Goal: Register for event/course

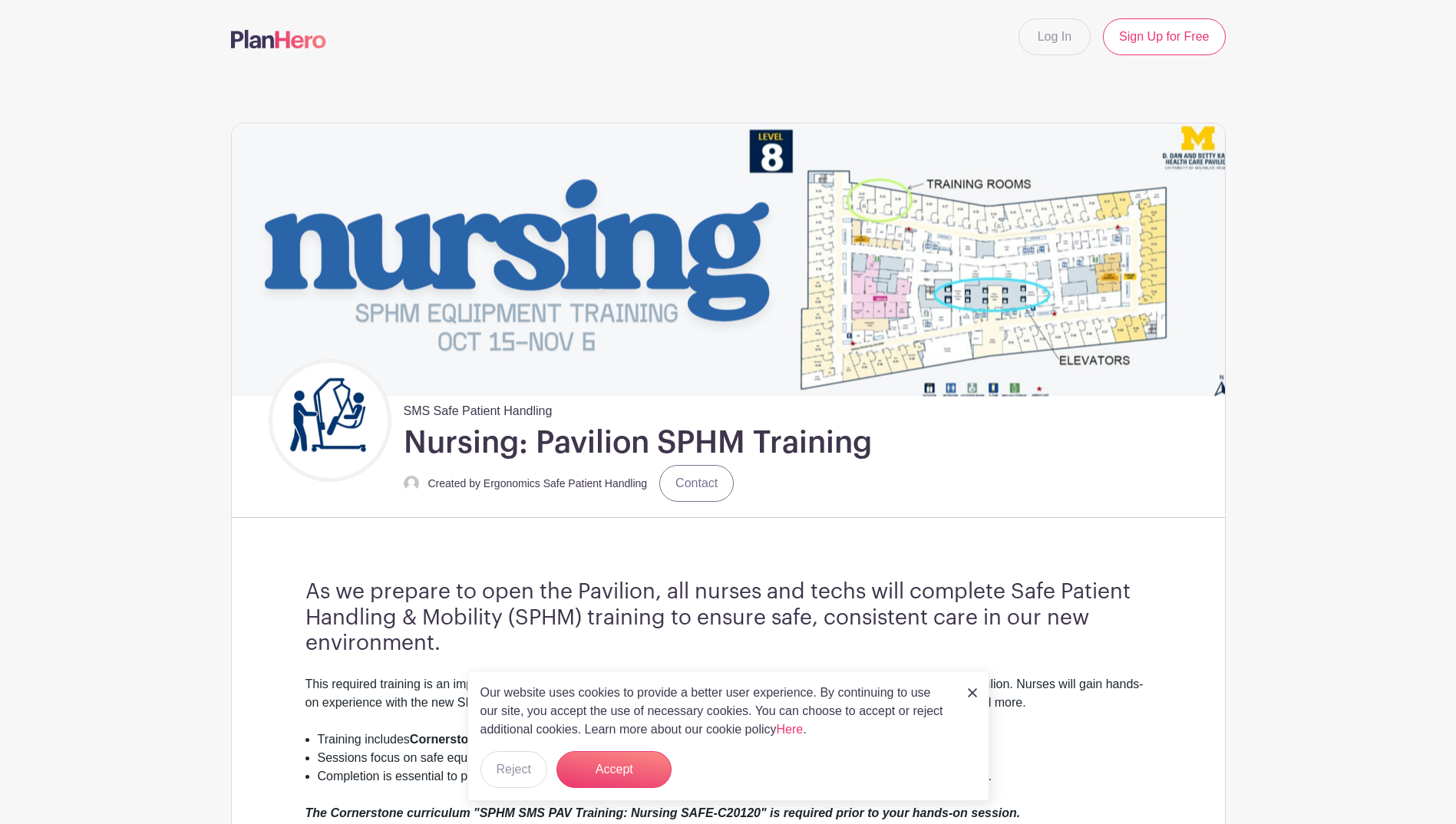
click at [961, 686] on div "Our website uses cookies to provide a better user experience. By continuing to …" at bounding box center [728, 735] width 522 height 130
click at [608, 777] on button "Accept" at bounding box center [614, 770] width 115 height 37
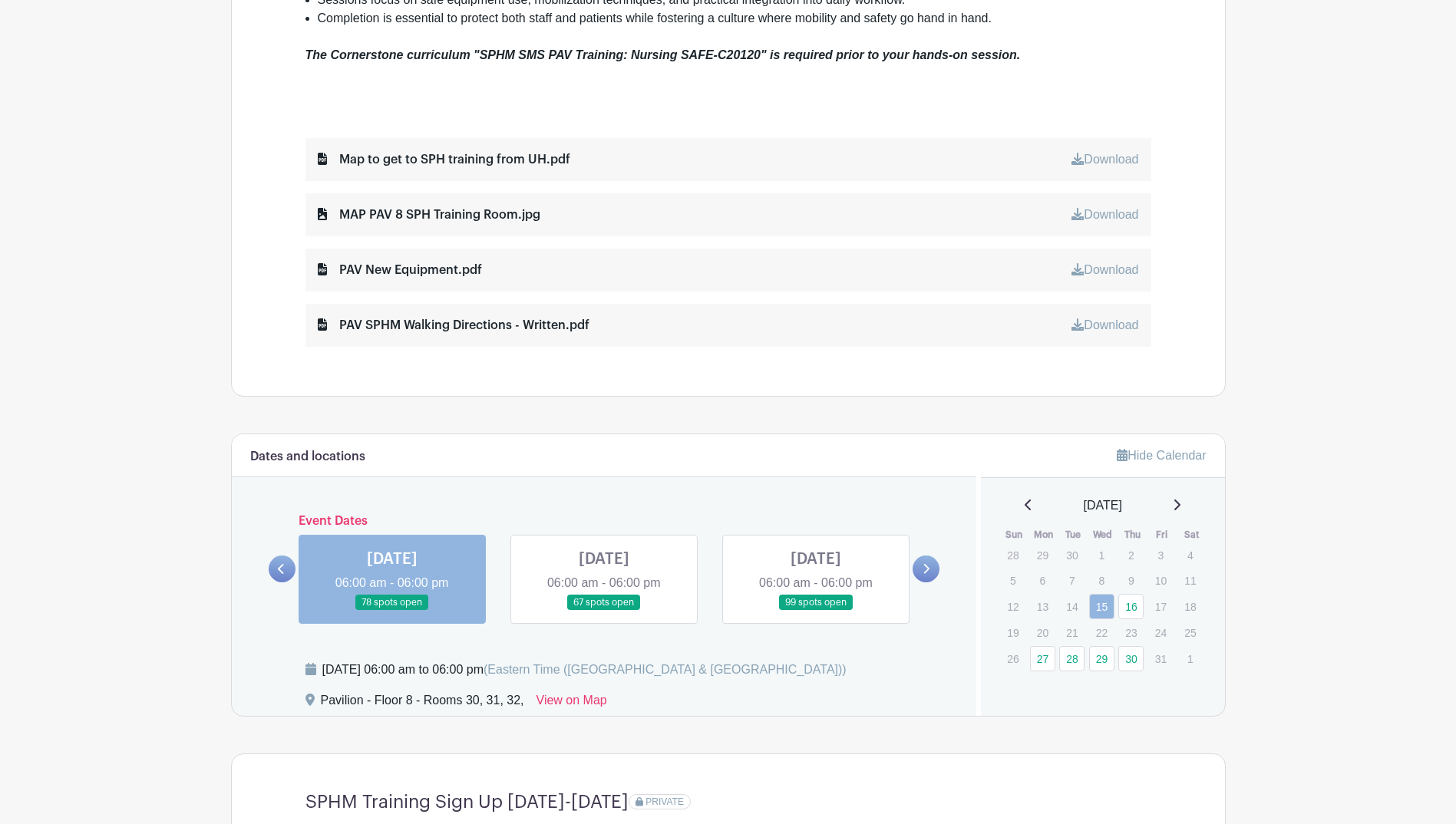
scroll to position [921, 0]
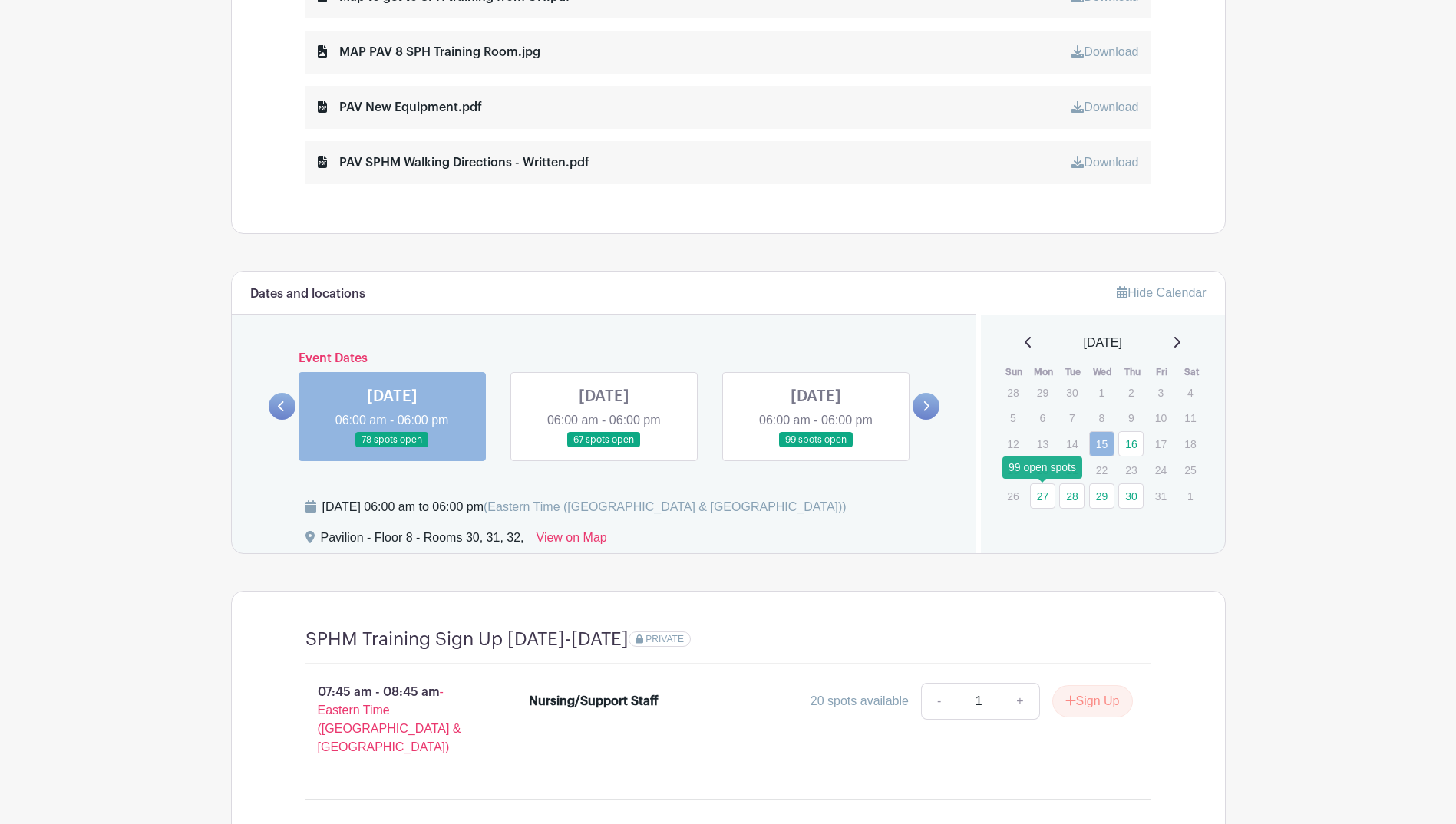
click at [1047, 492] on link "27" at bounding box center [1043, 496] width 25 height 25
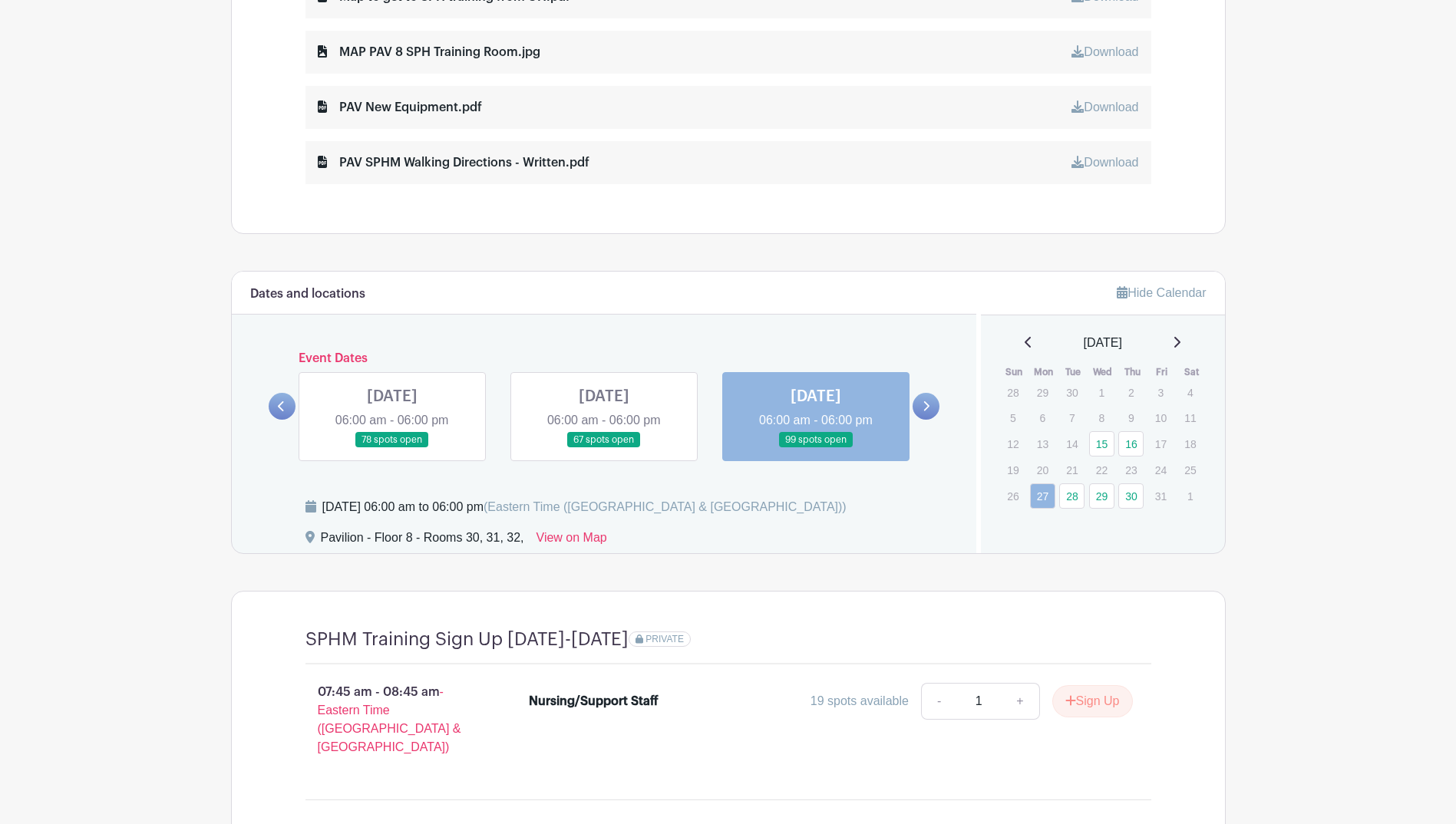
click at [816, 448] on link at bounding box center [816, 448] width 0 height 0
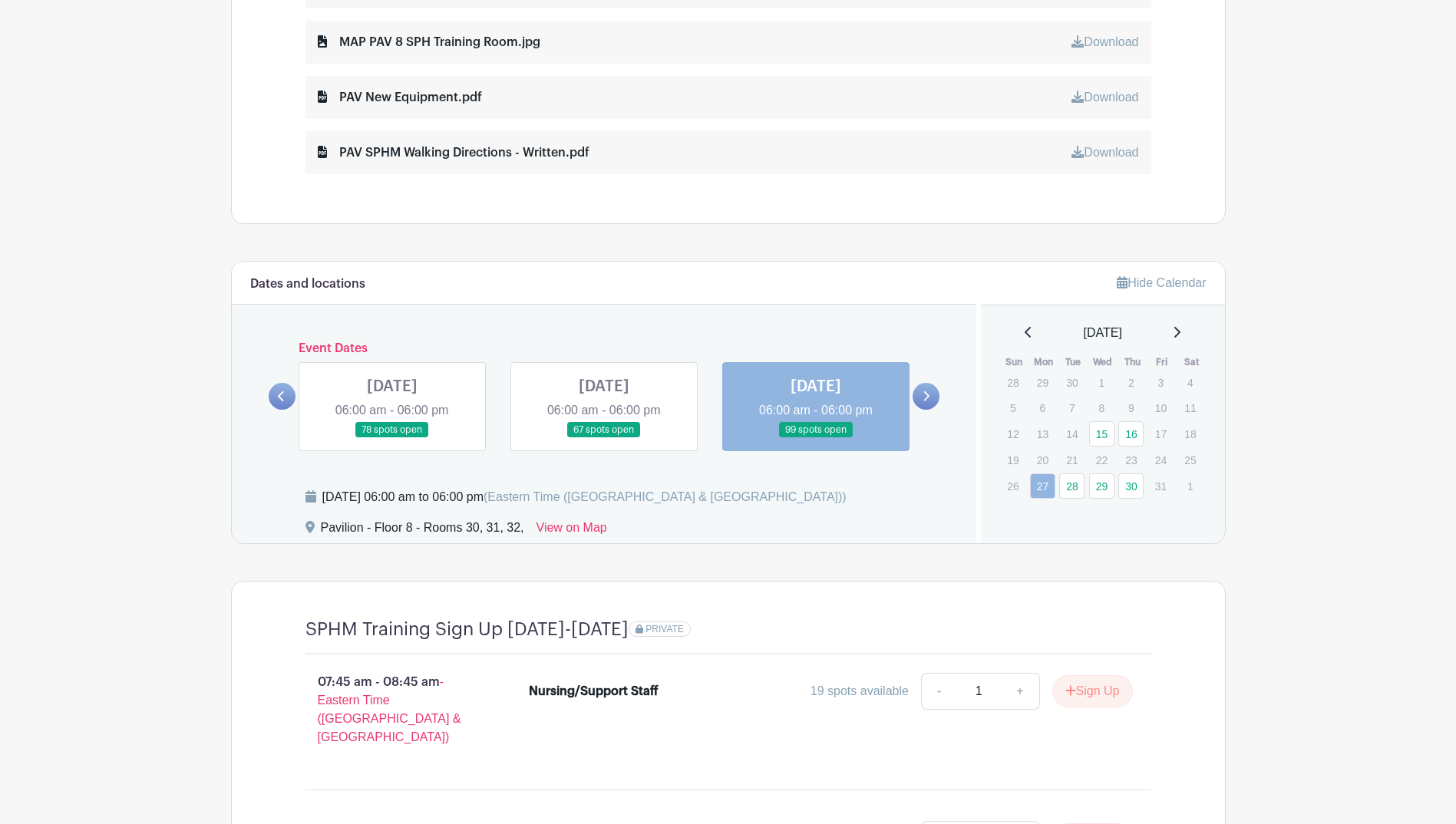
scroll to position [844, 0]
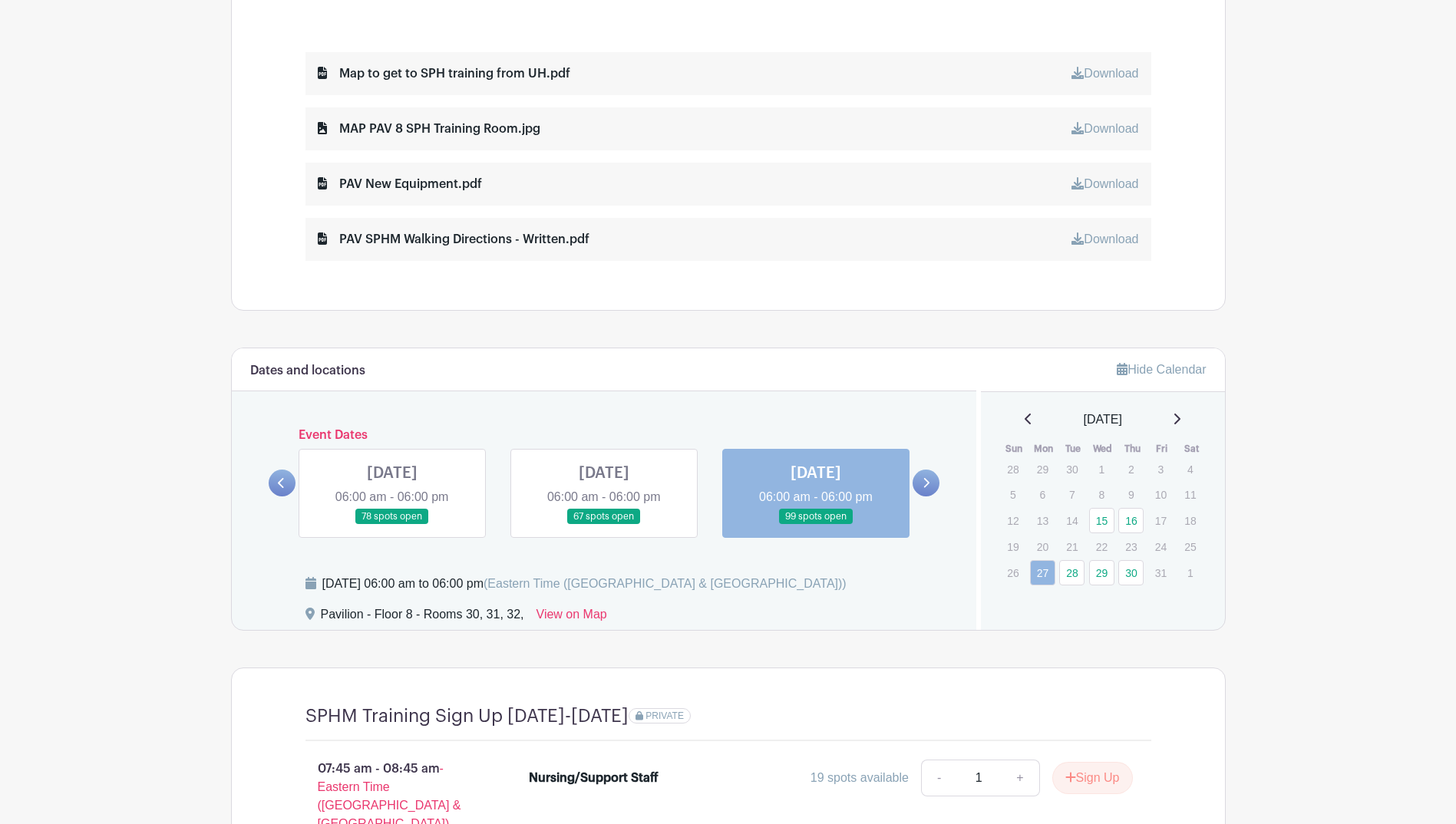
click at [1180, 416] on icon at bounding box center [1178, 419] width 6 height 11
click at [1025, 416] on icon at bounding box center [1029, 419] width 7 height 13
click at [1049, 571] on link "27" at bounding box center [1043, 573] width 25 height 25
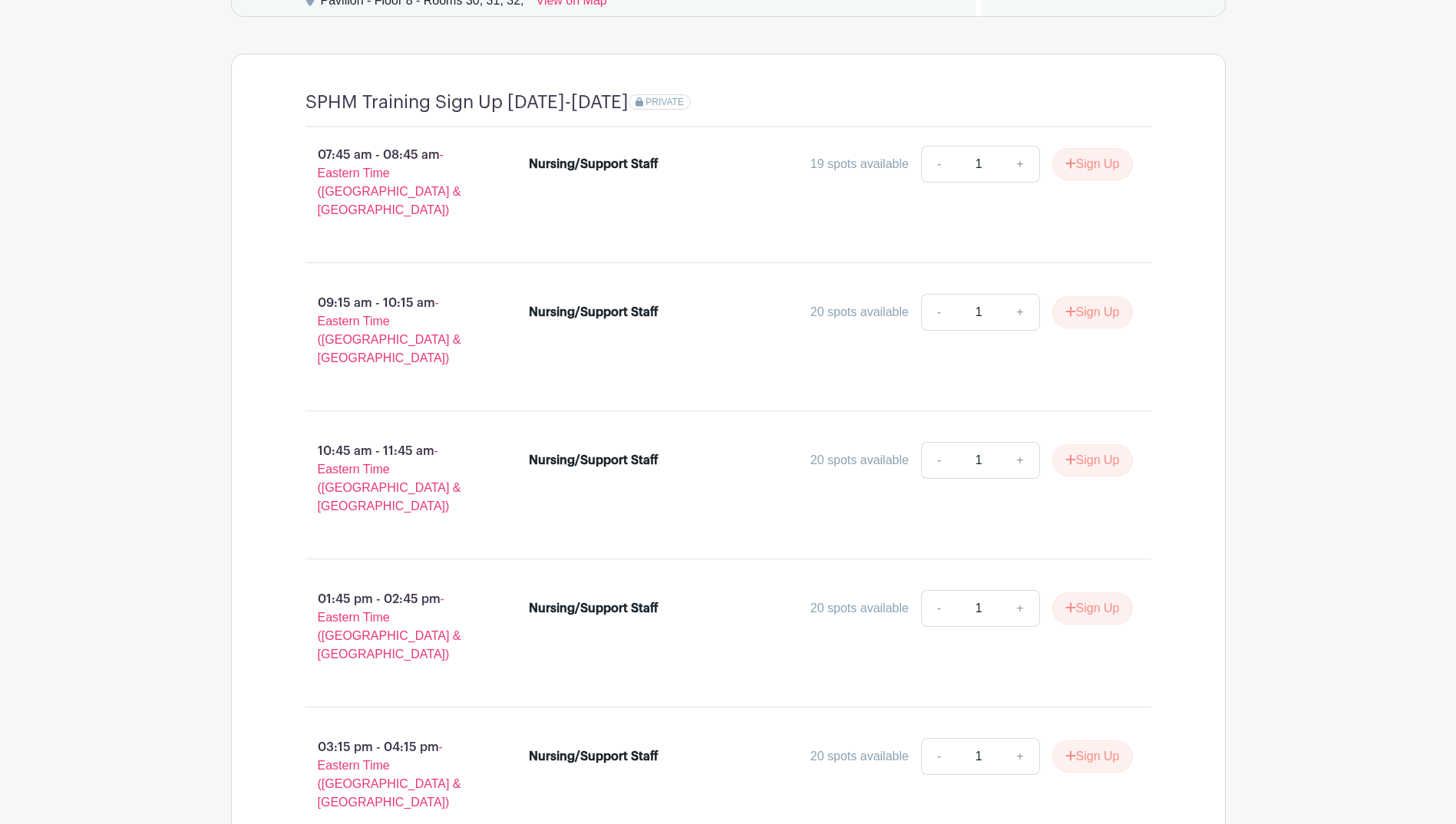
scroll to position [1535, 0]
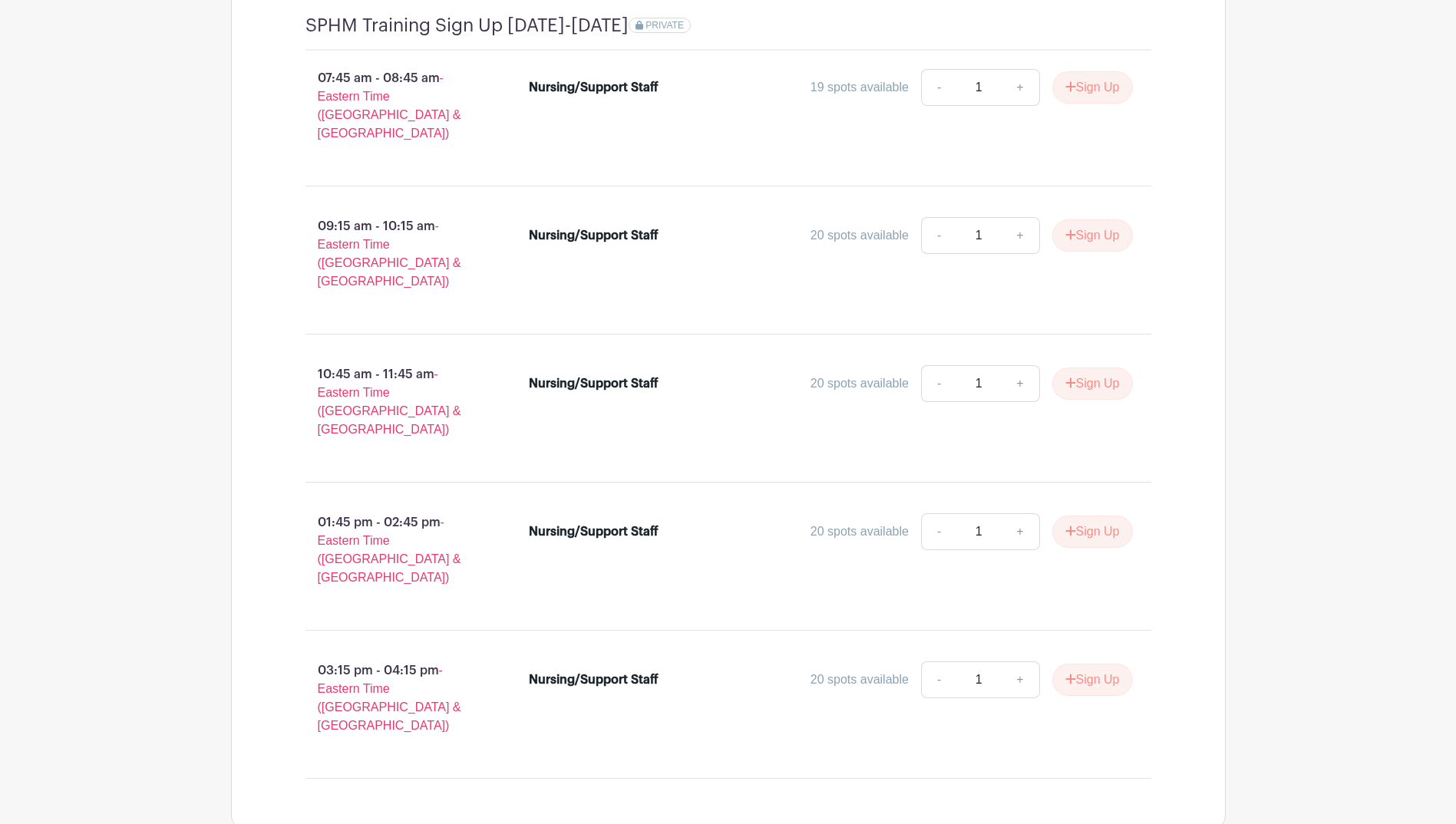
drag, startPoint x: 304, startPoint y: 619, endPoint x: 339, endPoint y: 631, distance: 37.0
click at [339, 655] on p "03:15 pm - 04:15 pm - Eastern Time ([GEOGRAPHIC_DATA] & [GEOGRAPHIC_DATA])" at bounding box center [393, 698] width 224 height 86
drag, startPoint x: 339, startPoint y: 631, endPoint x: 389, endPoint y: 642, distance: 51.2
click at [389, 655] on p "03:15 pm - 04:15 pm - Eastern Time ([GEOGRAPHIC_DATA] & [GEOGRAPHIC_DATA])" at bounding box center [393, 698] width 224 height 86
click at [415, 655] on p "03:15 pm - 04:15 pm - Eastern Time ([GEOGRAPHIC_DATA] & [GEOGRAPHIC_DATA])" at bounding box center [393, 698] width 224 height 86
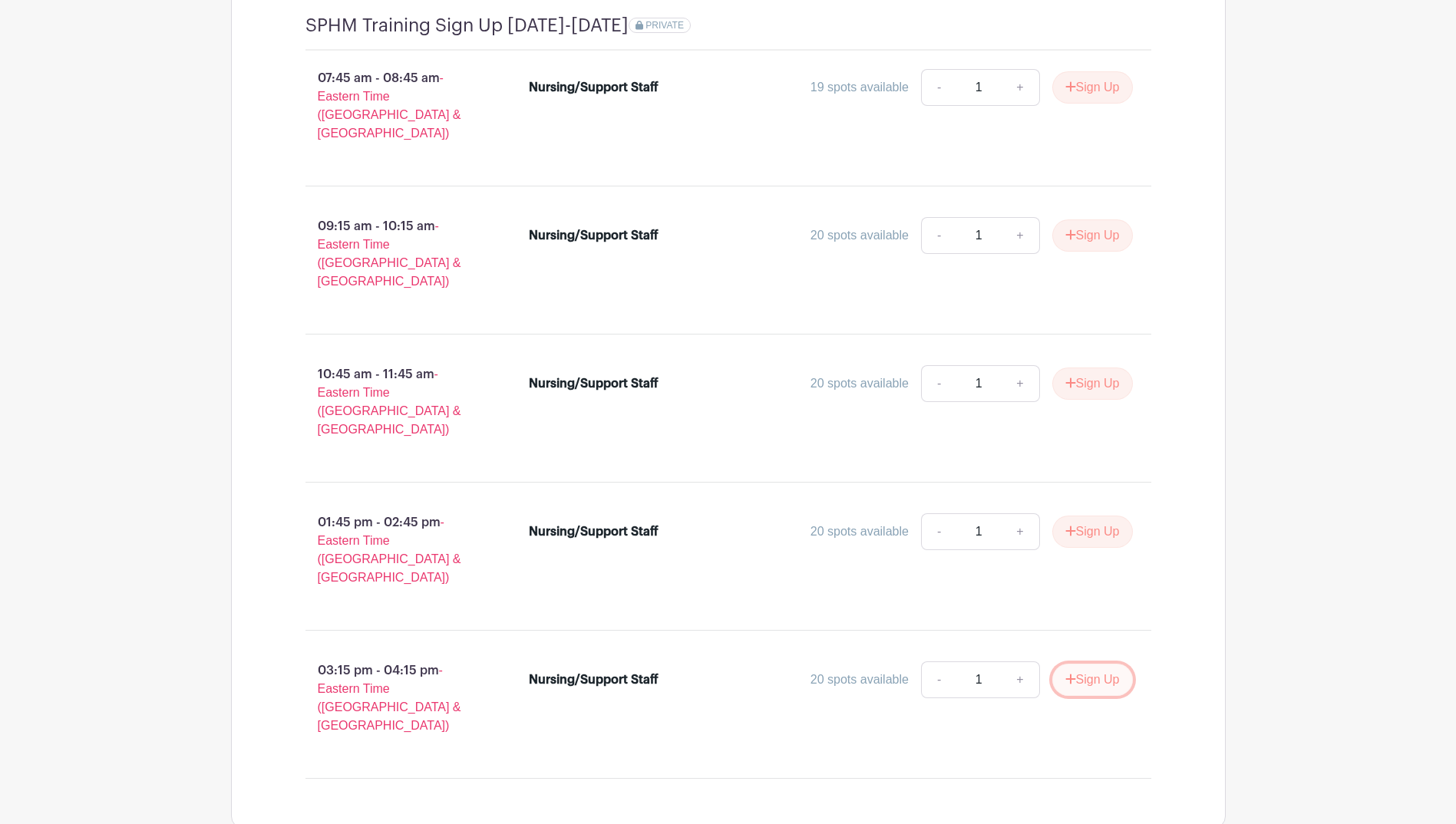
click at [1076, 664] on button "Sign Up" at bounding box center [1093, 680] width 80 height 33
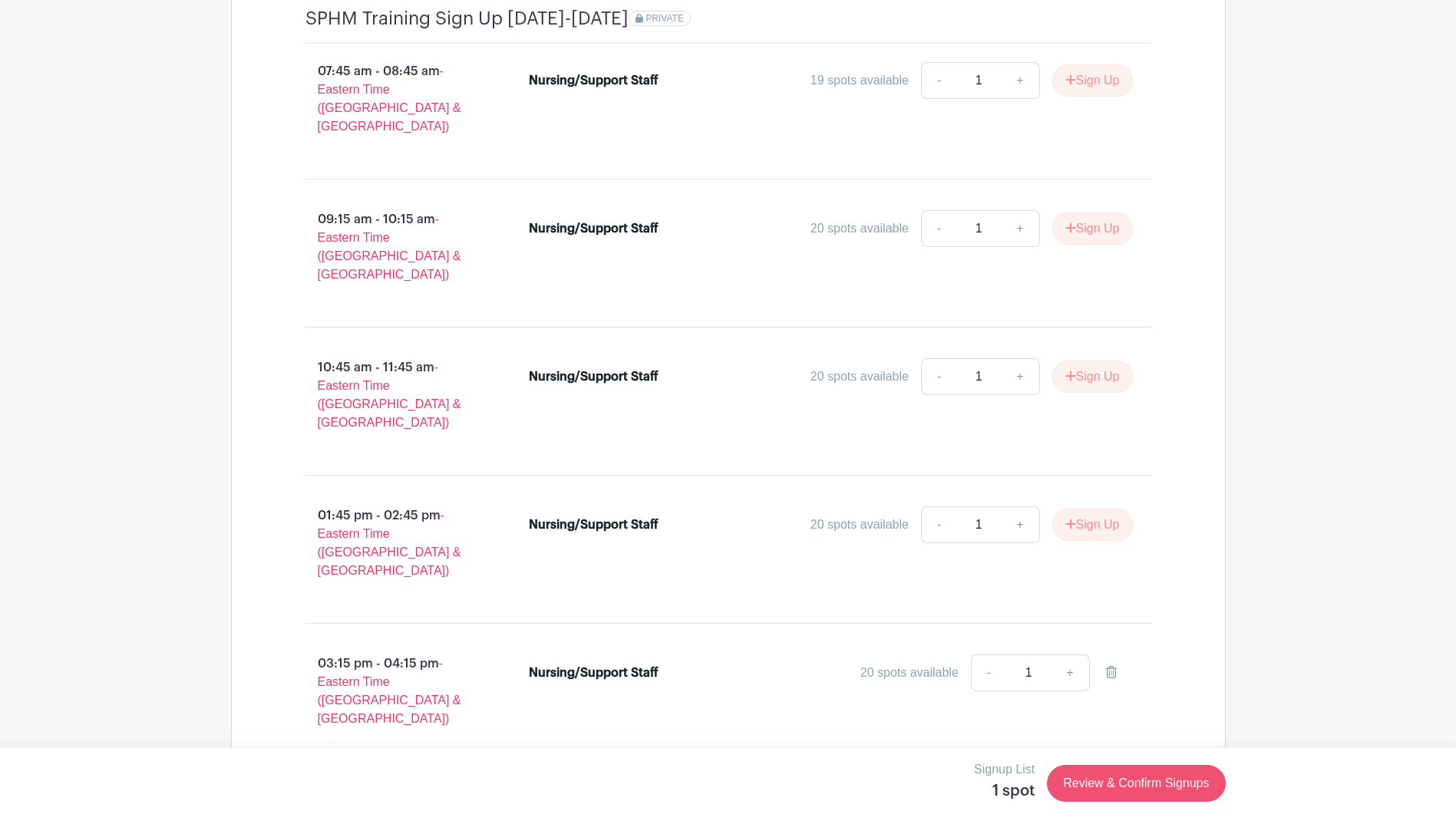
scroll to position [1543, 0]
click at [1135, 788] on link "Review & Confirm Signups" at bounding box center [1136, 783] width 178 height 37
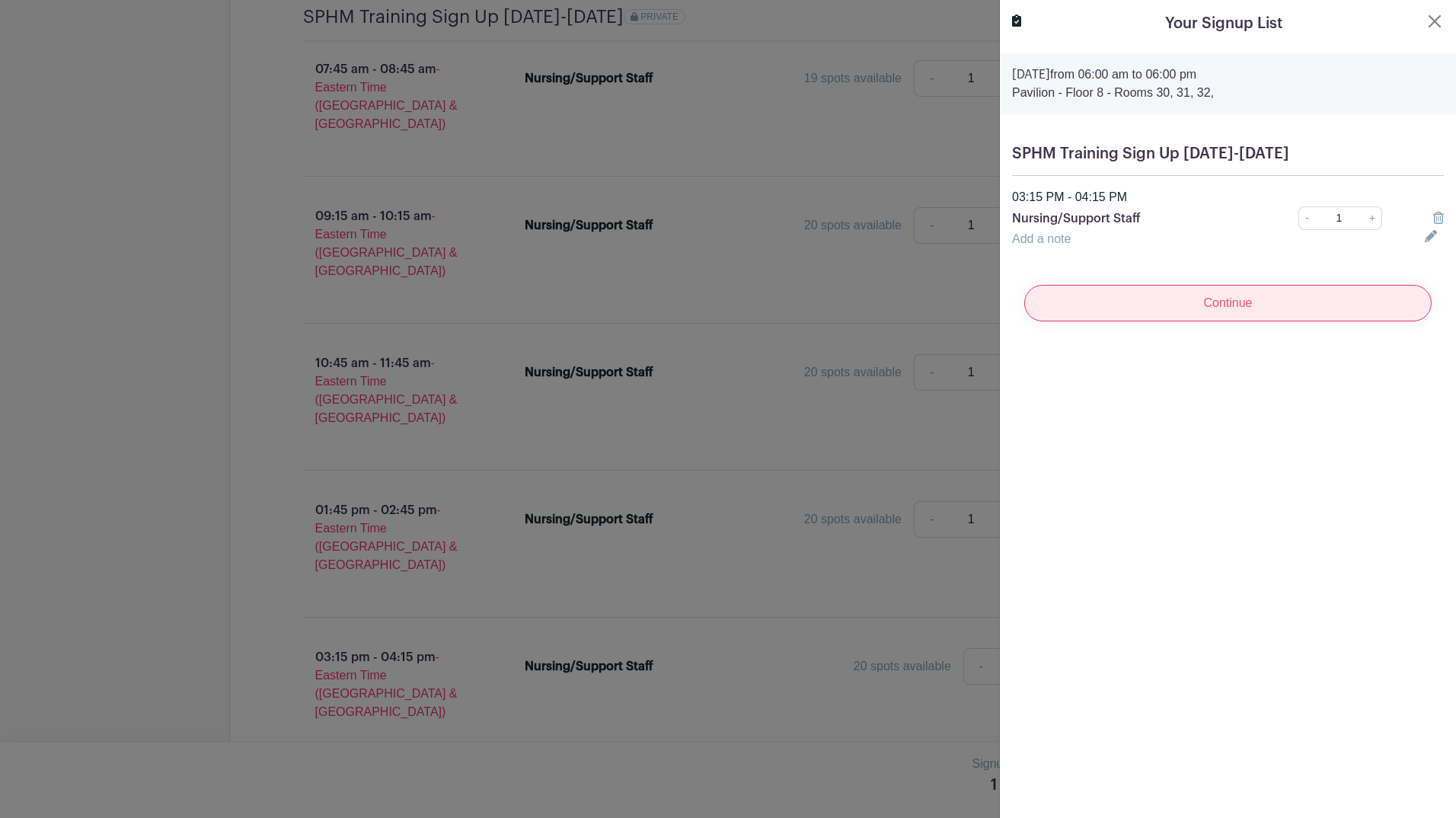
click at [1180, 303] on input "Continue" at bounding box center [1227, 303] width 407 height 37
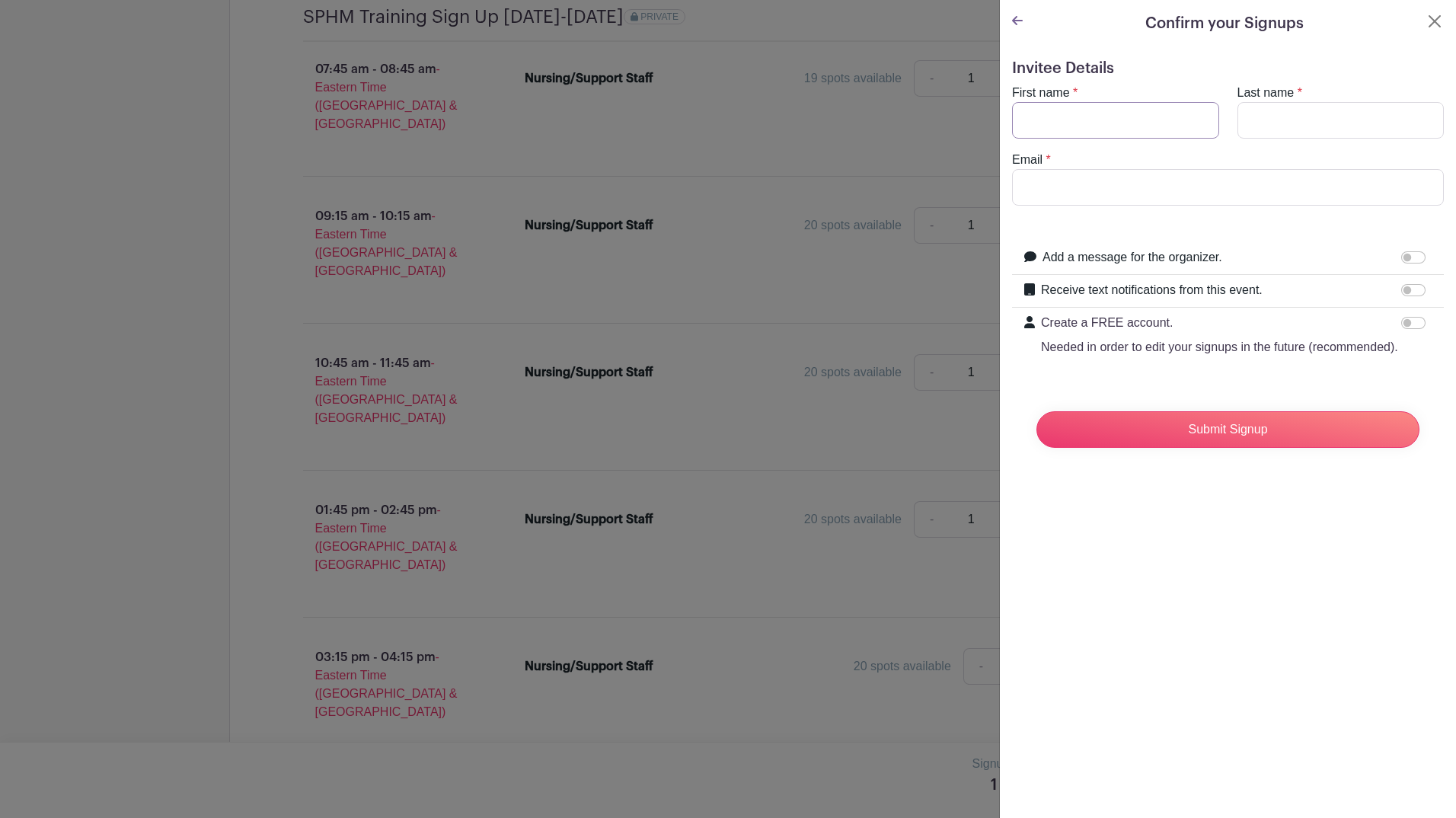
click at [1071, 106] on input "First name" at bounding box center [1115, 120] width 207 height 37
type input "[PERSON_NAME]"
type input "J"
type input "[EMAIL_ADDRESS][DOMAIN_NAME]"
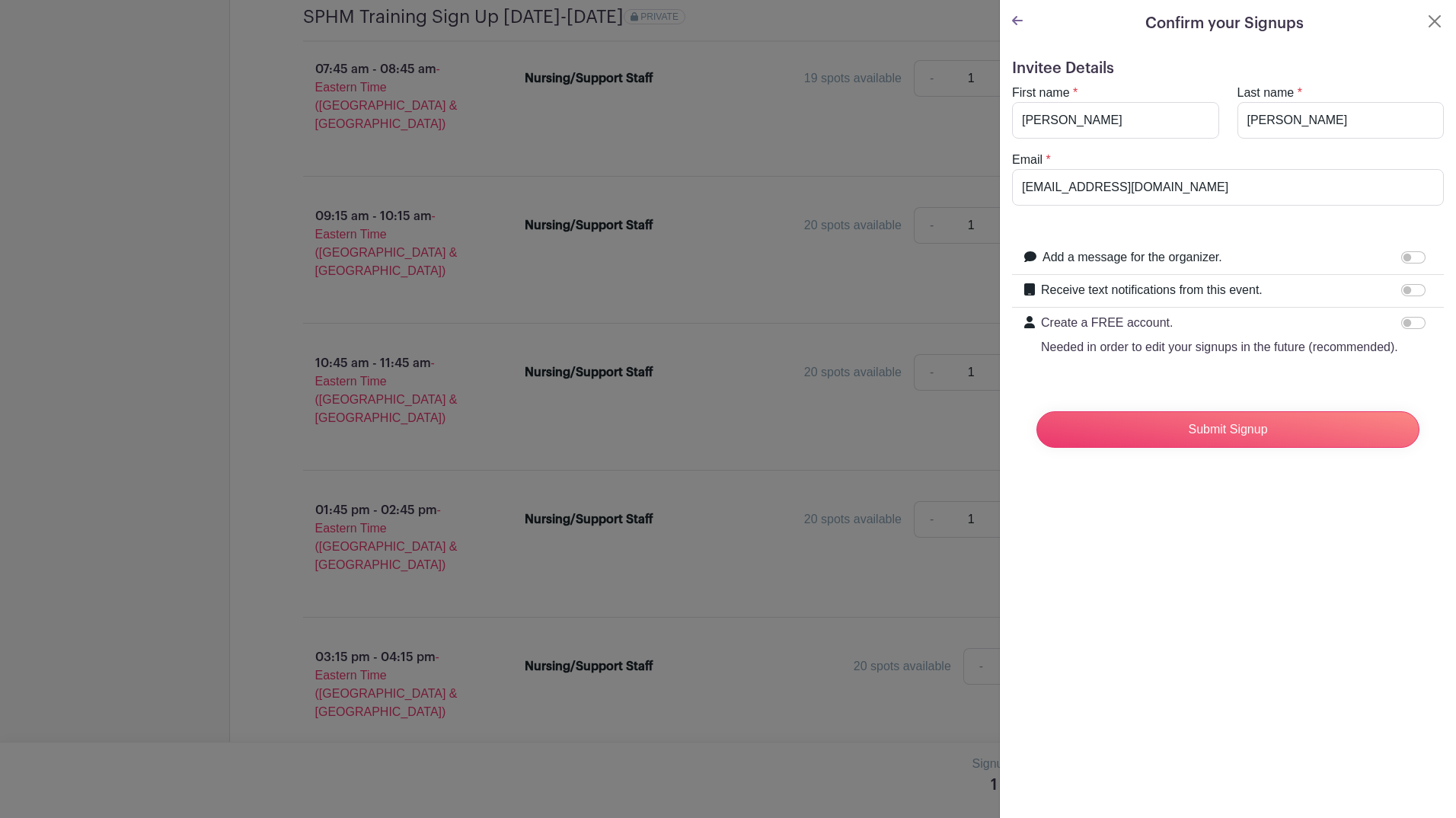
click at [1169, 611] on div "Confirm your Signups Invitee Details First name * [PERSON_NAME] Last name * [PE…" at bounding box center [1227, 409] width 457 height 818
click at [1174, 443] on input "Submit Signup" at bounding box center [1227, 430] width 383 height 37
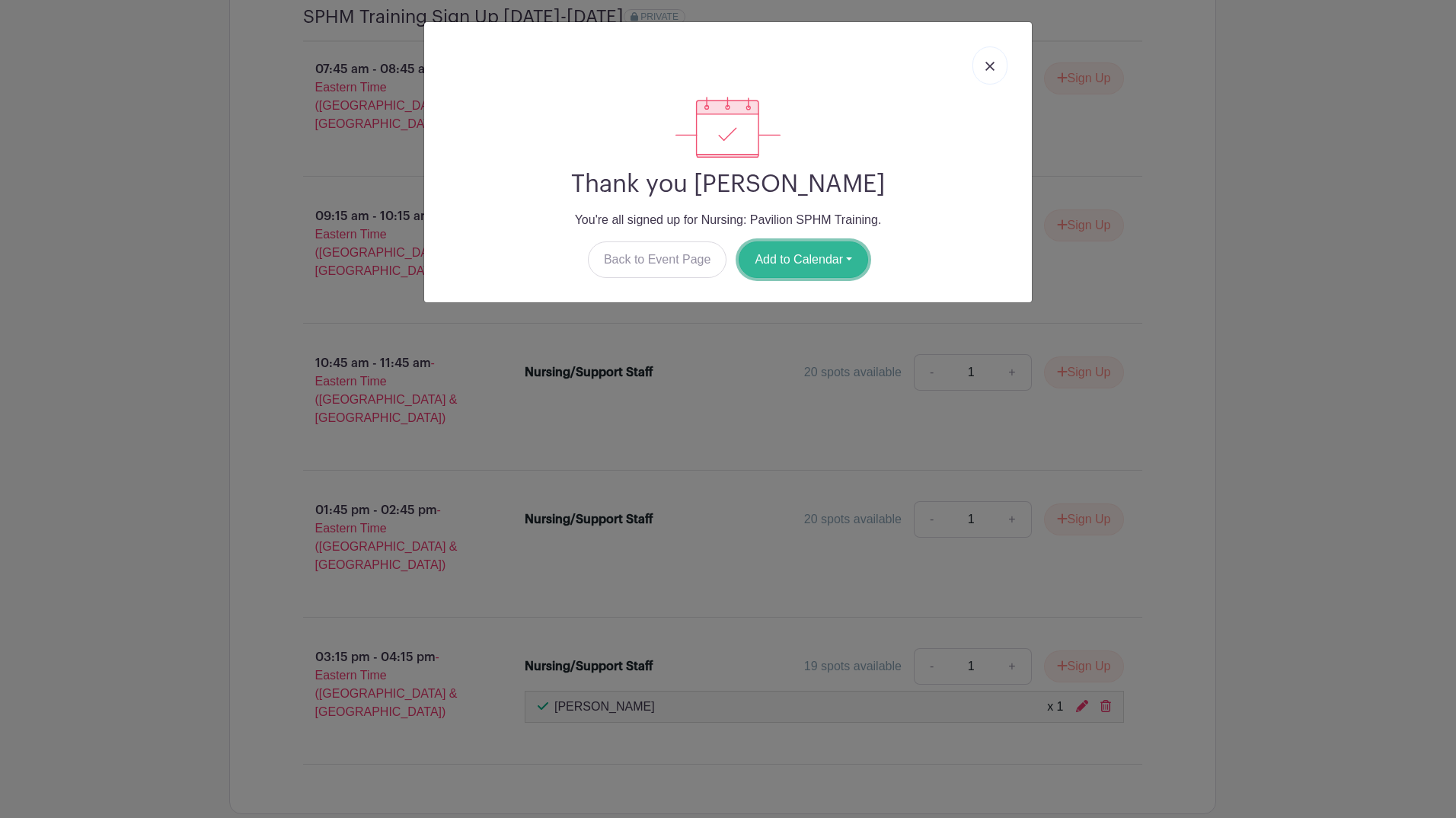
click at [851, 258] on button "Add to Calendar" at bounding box center [803, 259] width 129 height 37
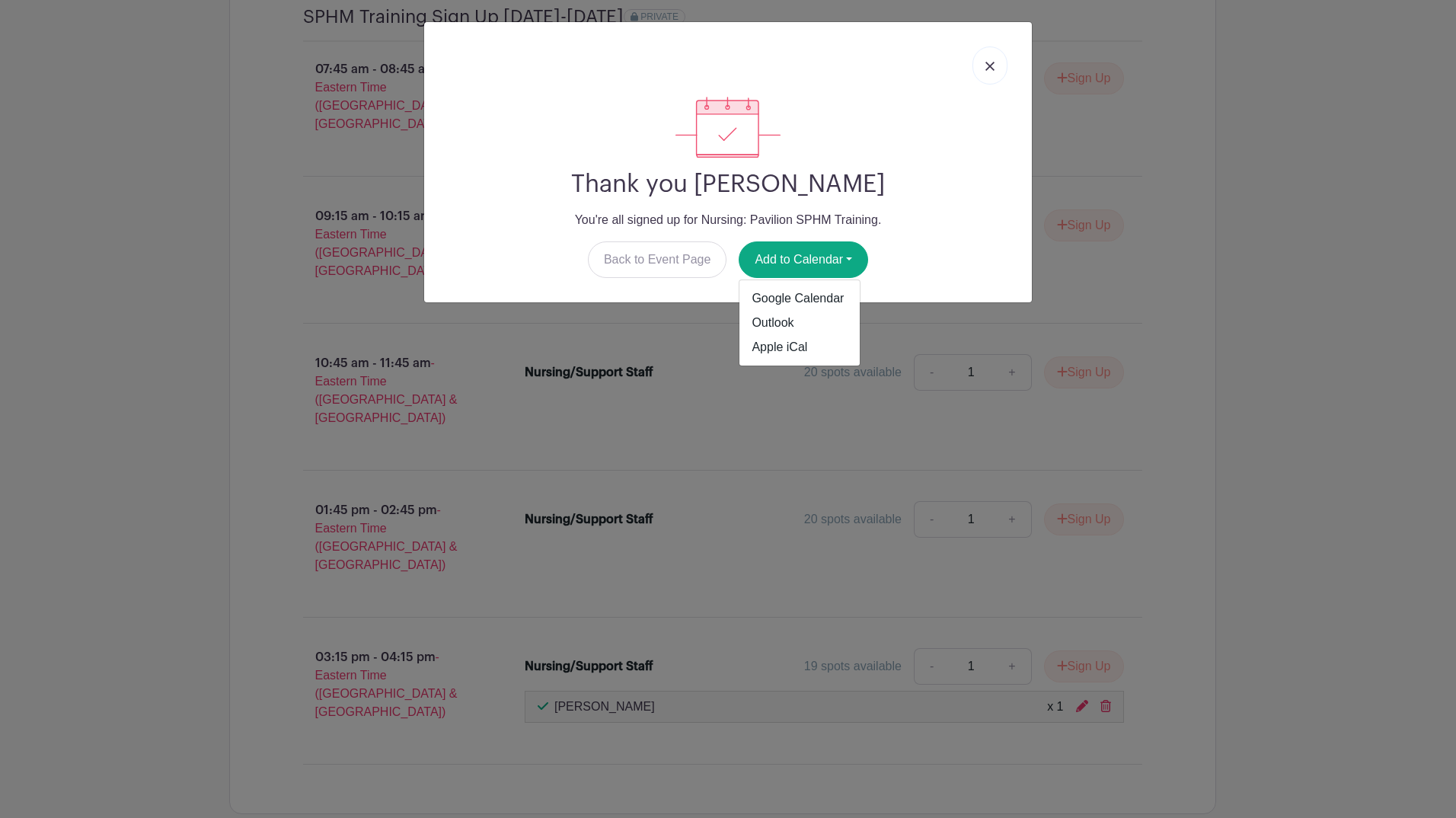
click at [908, 259] on div "Back to Event Page Add to Calendar Google Calendar Outlook Apple iCal" at bounding box center [728, 259] width 584 height 37
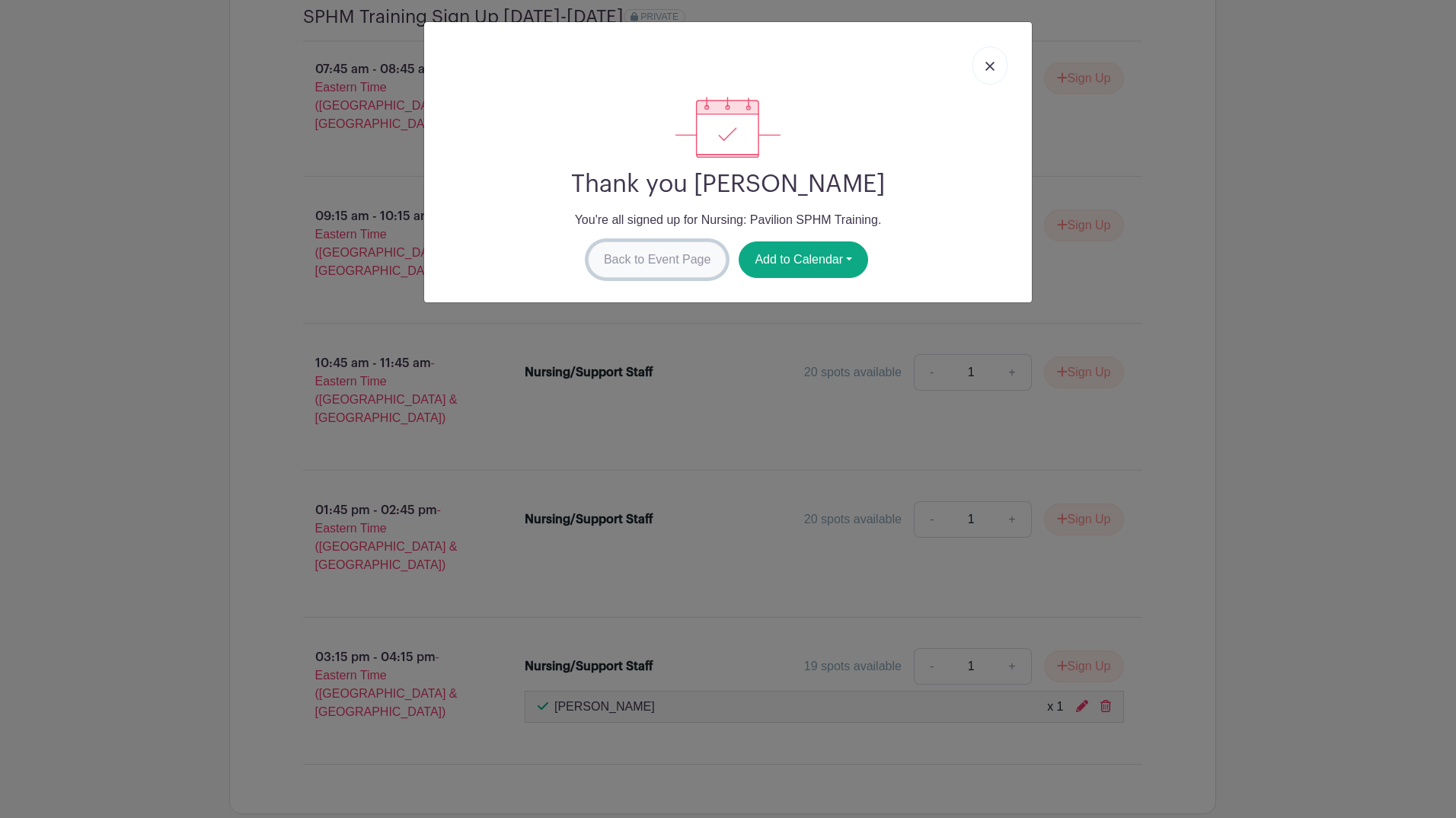
click at [657, 265] on link "Back to Event Page" at bounding box center [657, 259] width 139 height 37
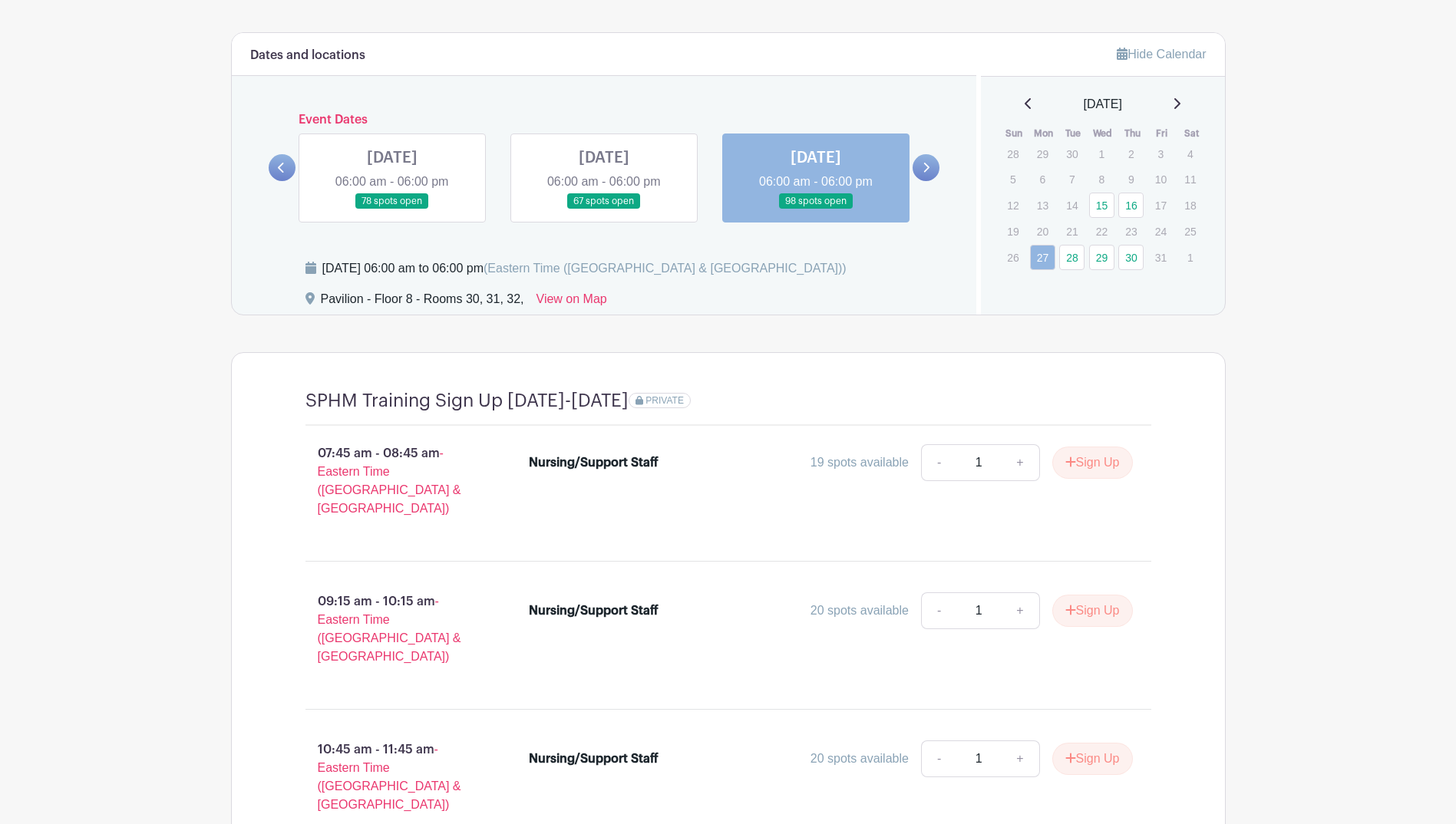
scroll to position [1007, 0]
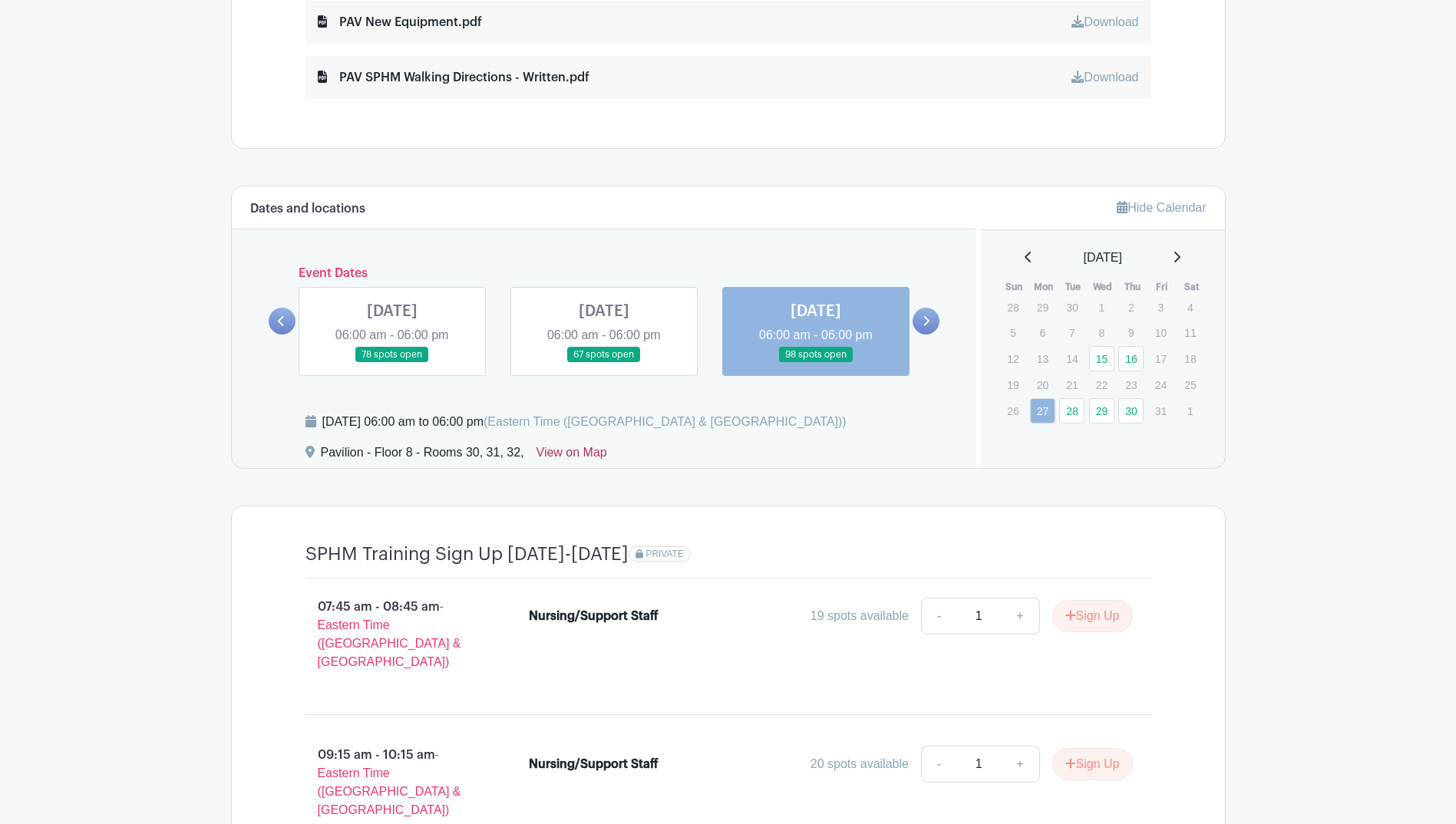
click at [595, 453] on link "View on Map" at bounding box center [572, 455] width 70 height 24
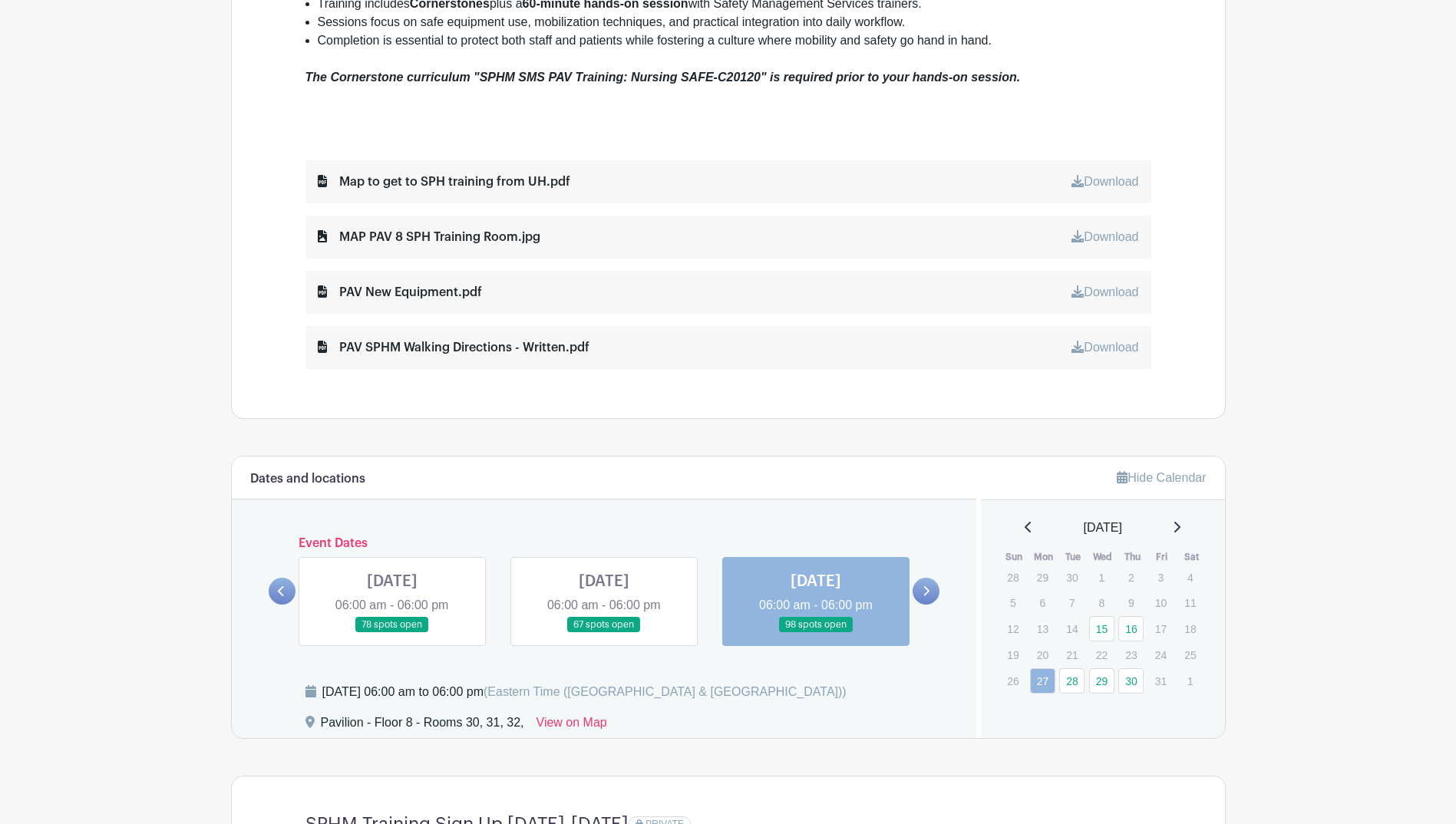
scroll to position [699, 0]
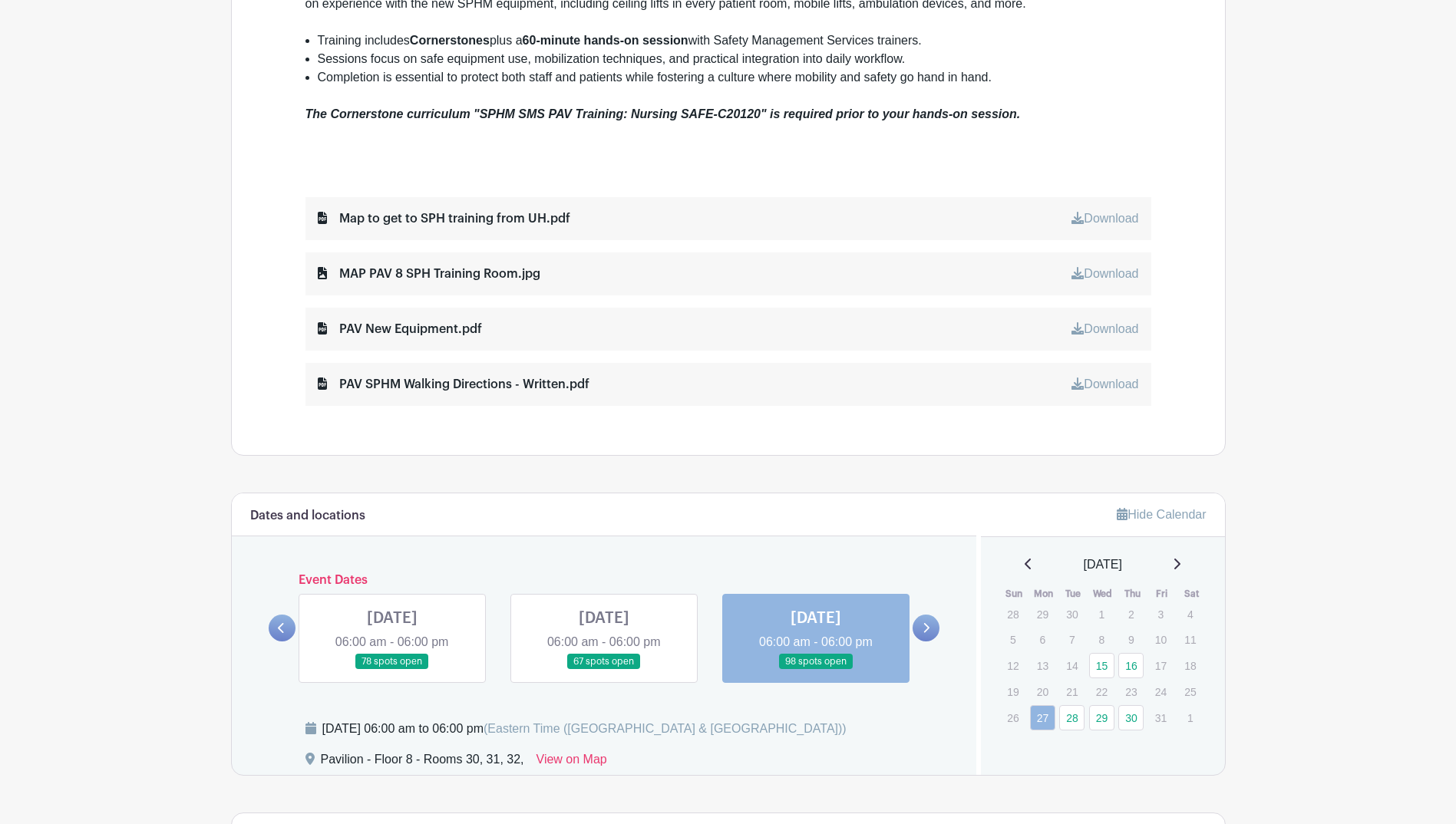
click at [1106, 273] on link "Download" at bounding box center [1105, 274] width 67 height 13
click at [443, 272] on div "MAP PAV 8 SPH Training Room.jpg" at bounding box center [429, 274] width 222 height 18
click at [1103, 274] on link "Download" at bounding box center [1105, 274] width 67 height 13
click at [518, 451] on div "As we prepare to open the Pavilion, all nurses and techs will complete Safe Pat…" at bounding box center [728, 143] width 920 height 624
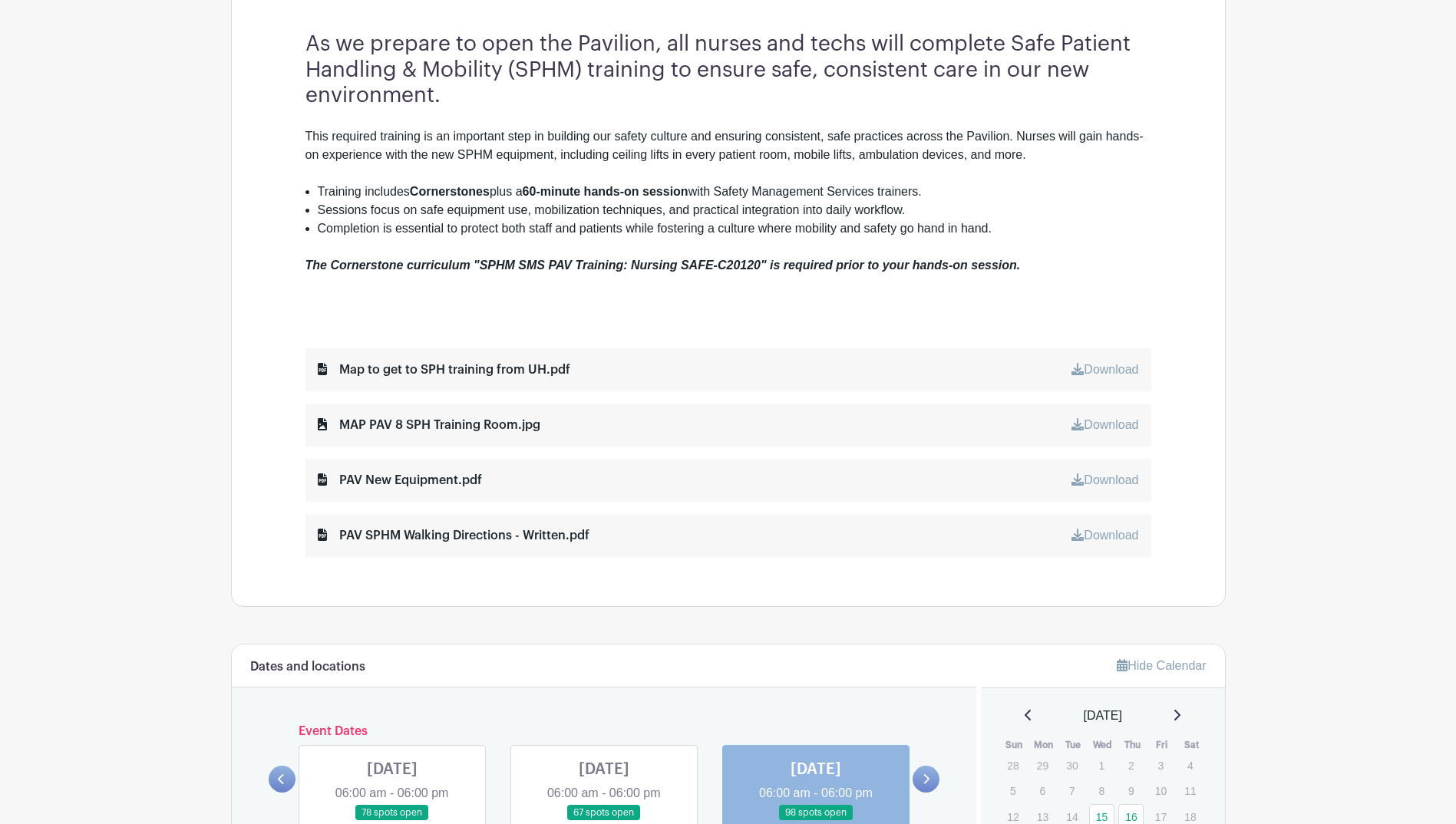
scroll to position [623, 0]
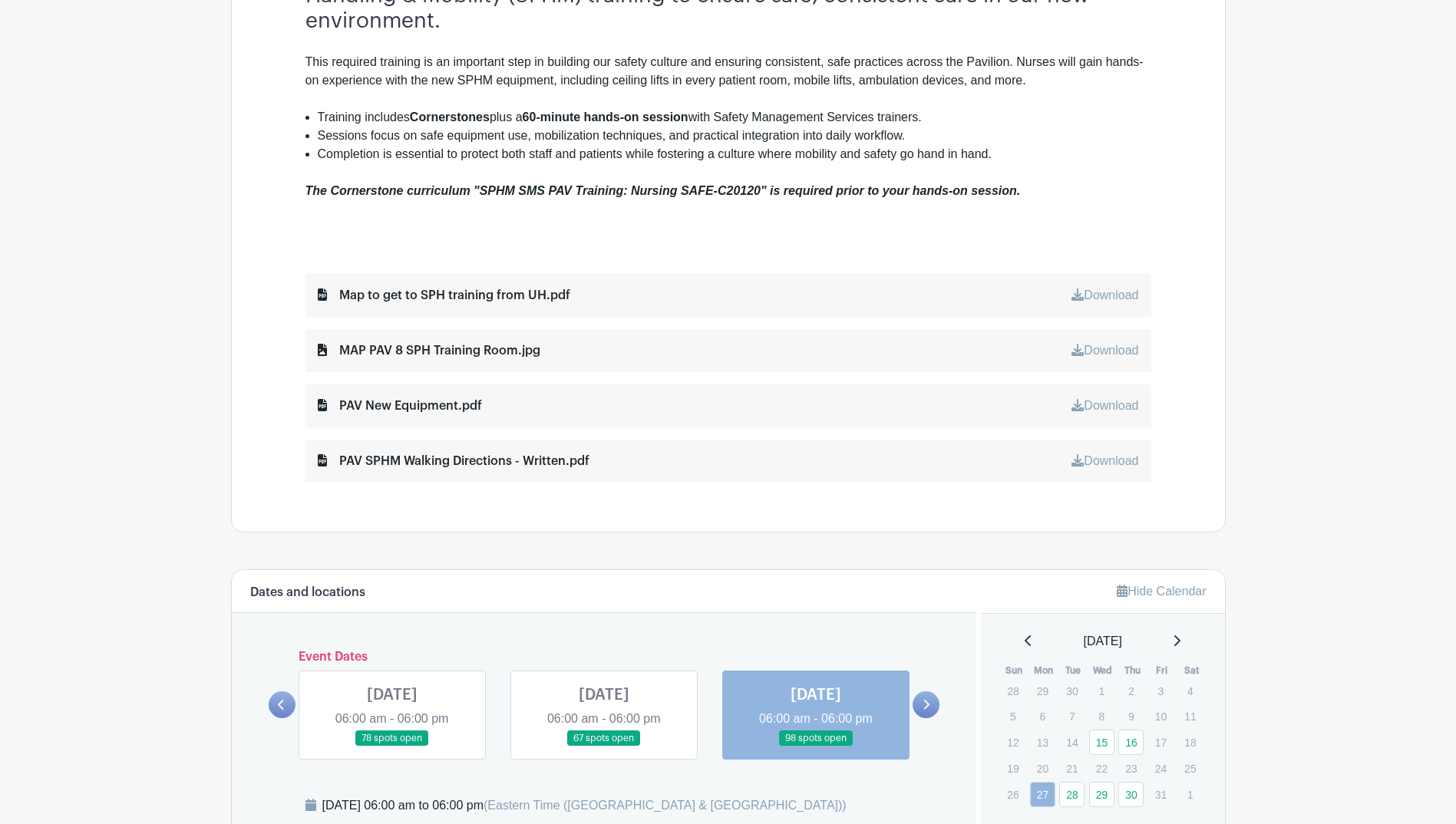
click at [387, 300] on div "Map to get to SPH training from UH.pdf" at bounding box center [444, 295] width 252 height 18
click at [331, 295] on div "Map to get to SPH training from UH.pdf" at bounding box center [444, 295] width 252 height 18
click at [1085, 293] on link "Download" at bounding box center [1105, 295] width 67 height 13
click at [528, 298] on div "Map to get to SPH training from UH.pdf" at bounding box center [444, 295] width 252 height 18
click at [319, 296] on icon at bounding box center [323, 295] width 9 height 13
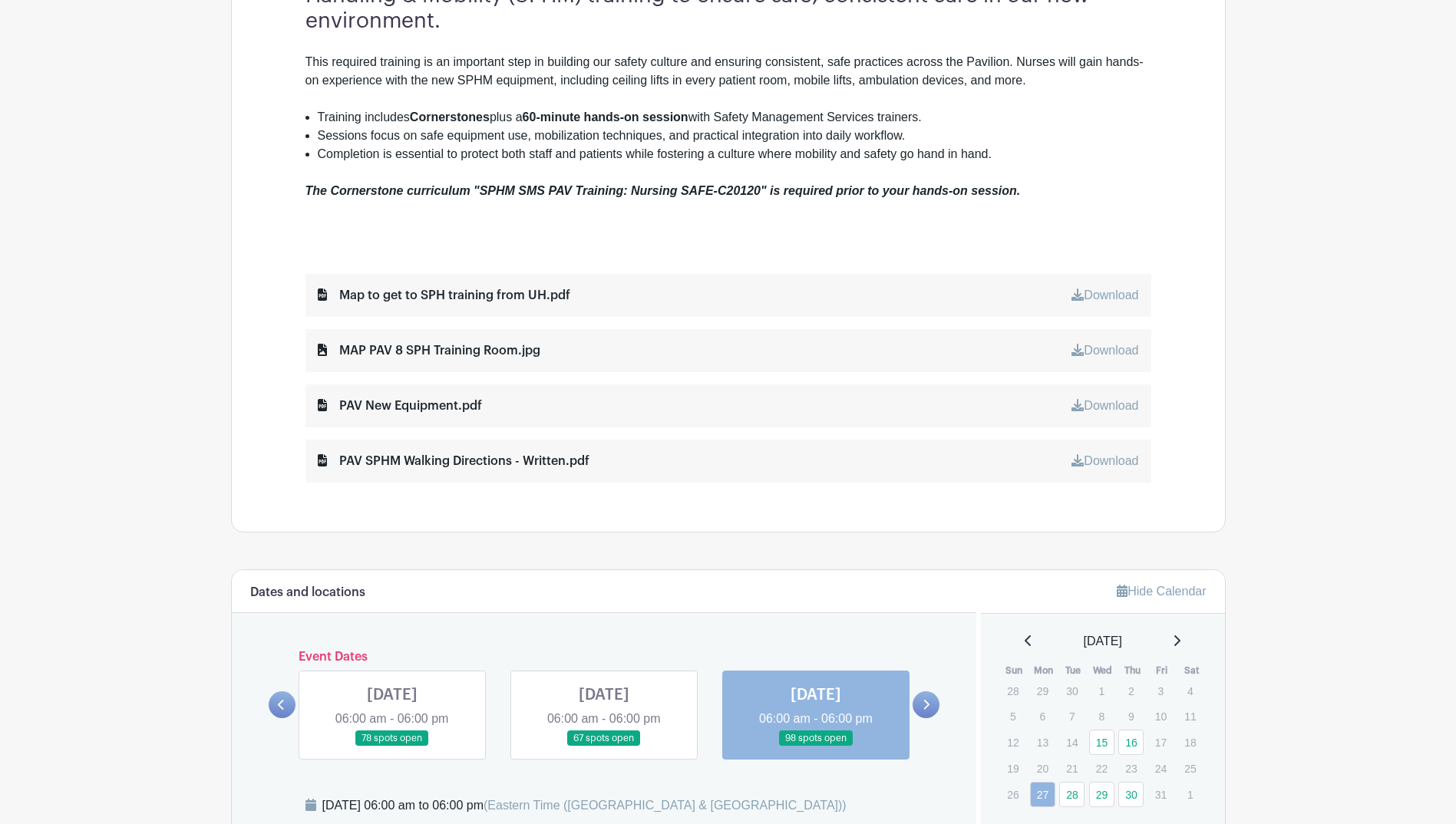
click at [1115, 288] on div "Download" at bounding box center [1105, 295] width 67 height 18
click at [1113, 299] on link "Download" at bounding box center [1105, 295] width 67 height 13
click at [1129, 357] on div "Download" at bounding box center [1105, 351] width 67 height 18
click at [1084, 350] on link "Download" at bounding box center [1105, 351] width 67 height 13
click at [1101, 460] on link "Download" at bounding box center [1105, 461] width 67 height 13
